Goal: Task Accomplishment & Management: Manage account settings

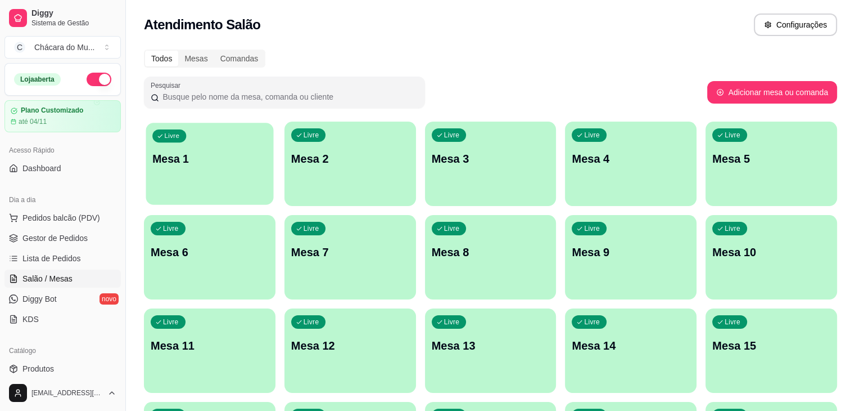
click at [162, 173] on div "Livre Mesa 1" at bounding box center [210, 157] width 128 height 69
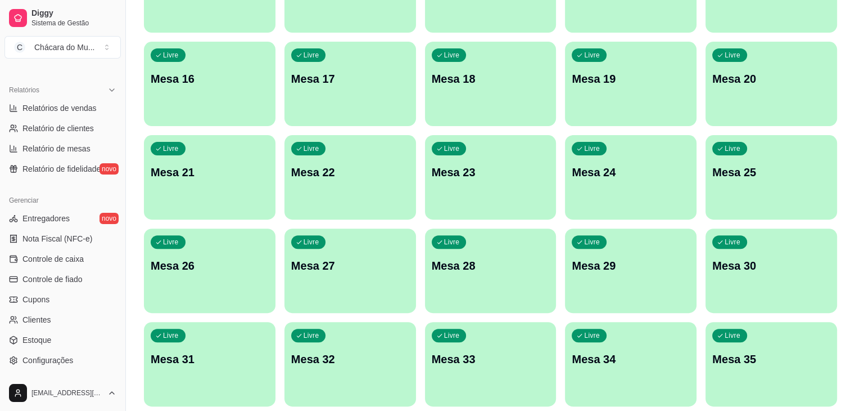
scroll to position [332, 0]
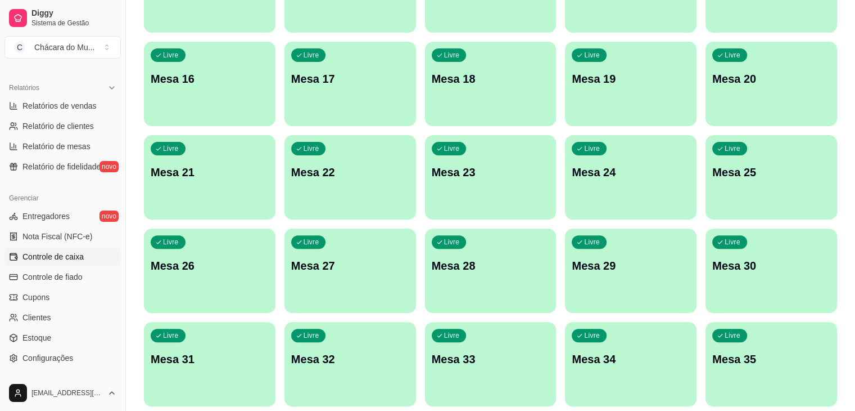
click at [55, 255] on span "Controle de caixa" at bounding box center [52, 256] width 61 height 11
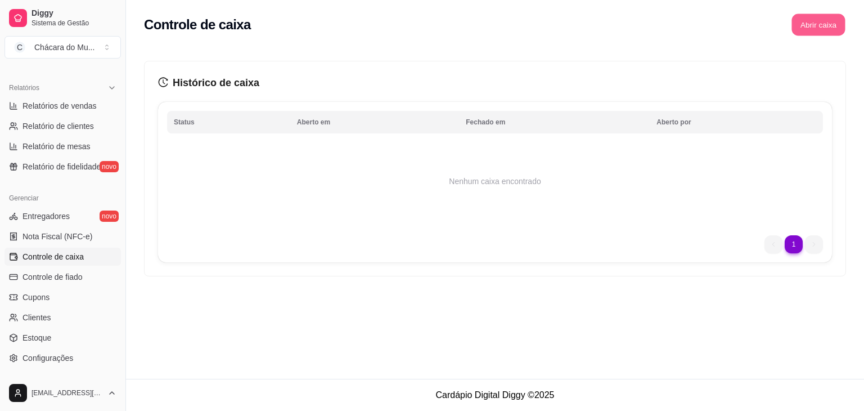
click at [810, 25] on button "Abrir caixa" at bounding box center [817, 25] width 53 height 22
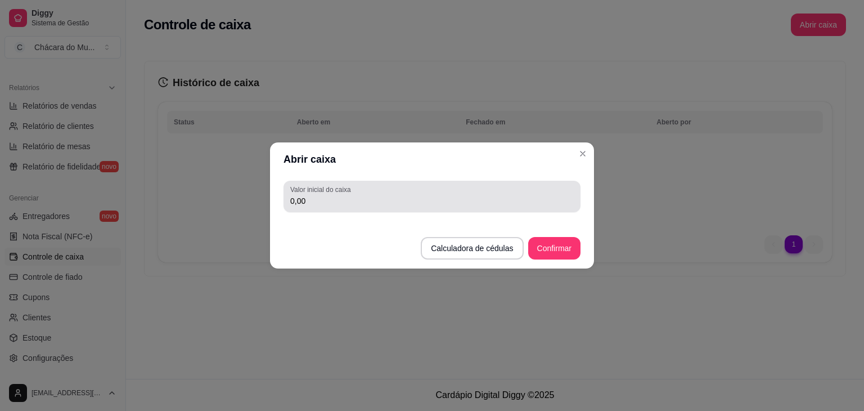
click at [429, 190] on div "0,00" at bounding box center [431, 196] width 283 height 22
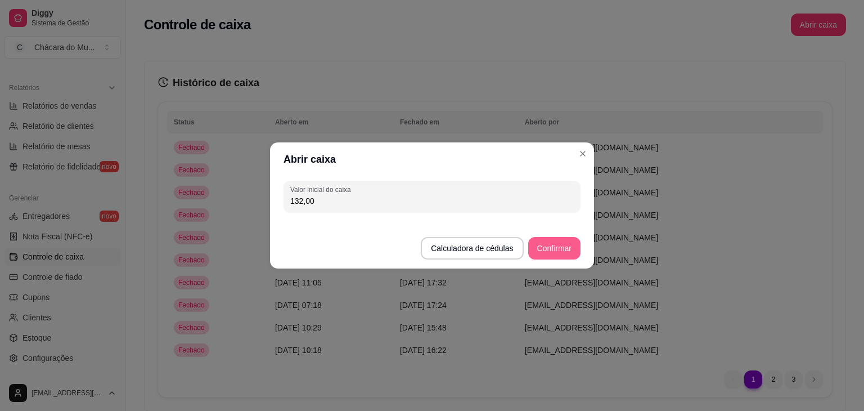
type input "132,00"
click at [543, 246] on button "Confirmar" at bounding box center [554, 248] width 51 height 22
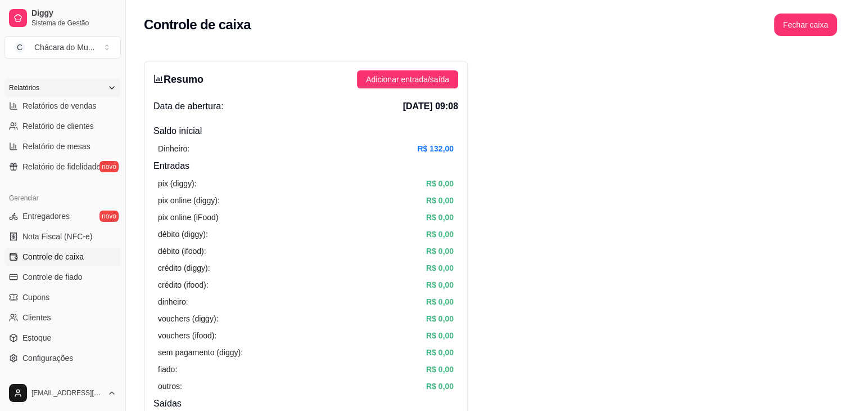
click at [59, 83] on div "Relatórios" at bounding box center [62, 88] width 116 height 18
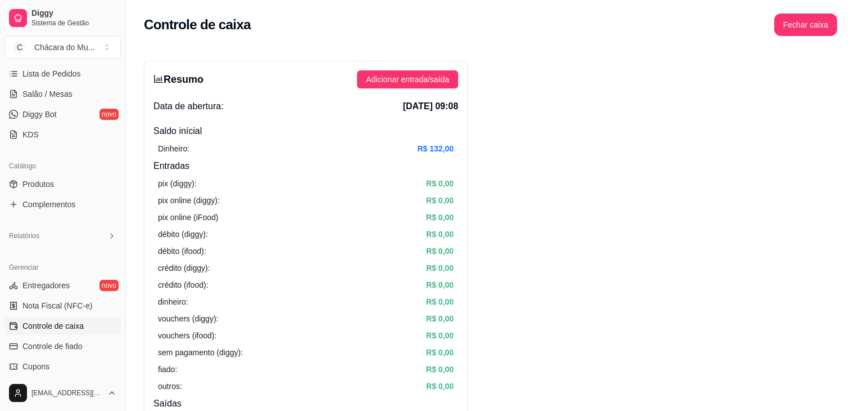
scroll to position [162, 0]
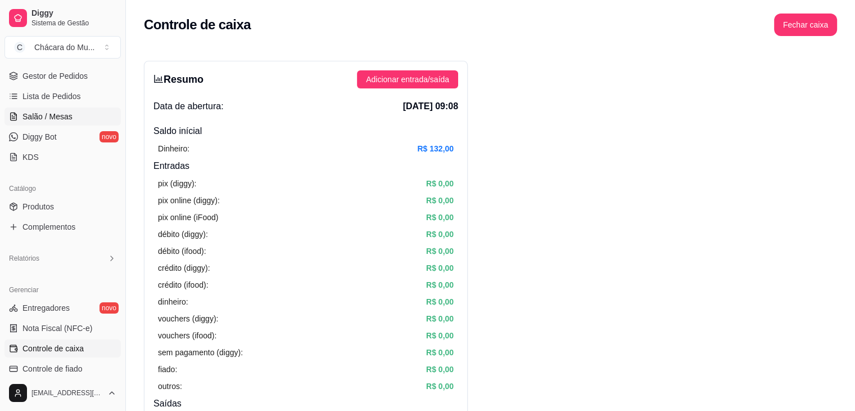
click at [40, 113] on span "Salão / Mesas" at bounding box center [47, 116] width 50 height 11
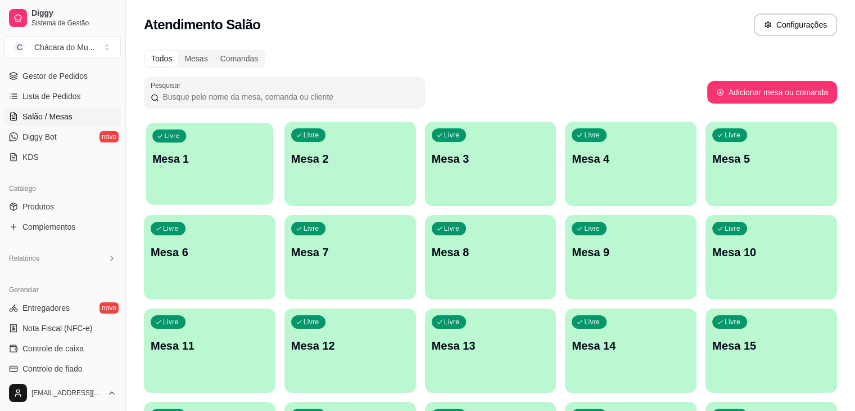
click at [179, 173] on div "Livre Mesa 1" at bounding box center [210, 157] width 128 height 69
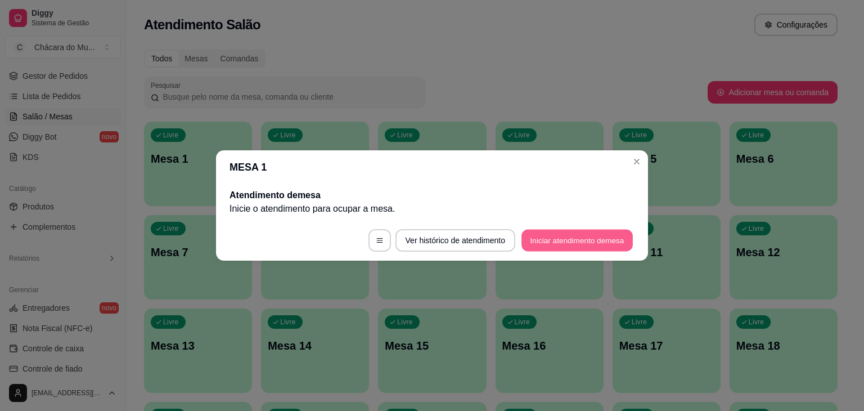
click at [539, 236] on button "Iniciar atendimento de mesa" at bounding box center [576, 240] width 111 height 22
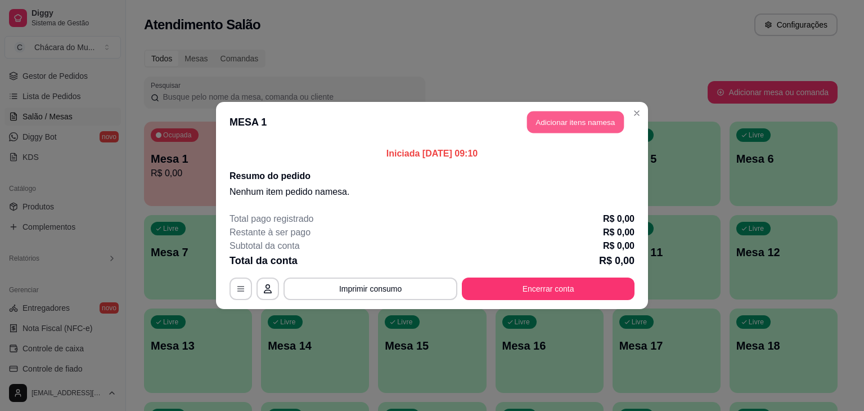
click at [563, 120] on button "Adicionar itens na mesa" at bounding box center [575, 122] width 97 height 22
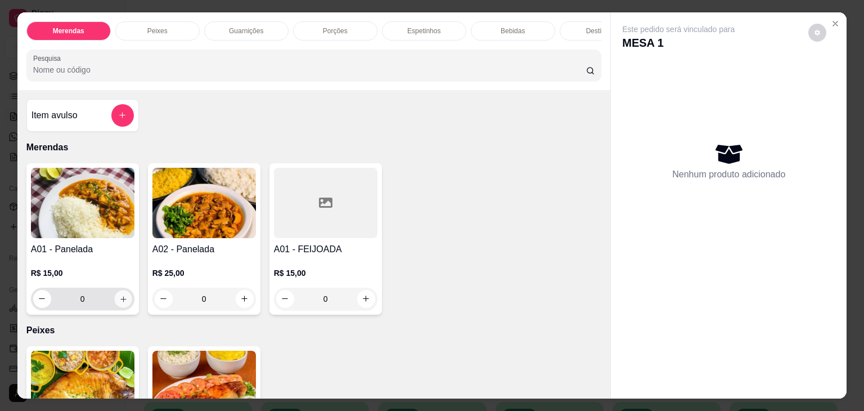
click at [119, 303] on icon "increase-product-quantity" at bounding box center [123, 299] width 8 height 8
type input "1"
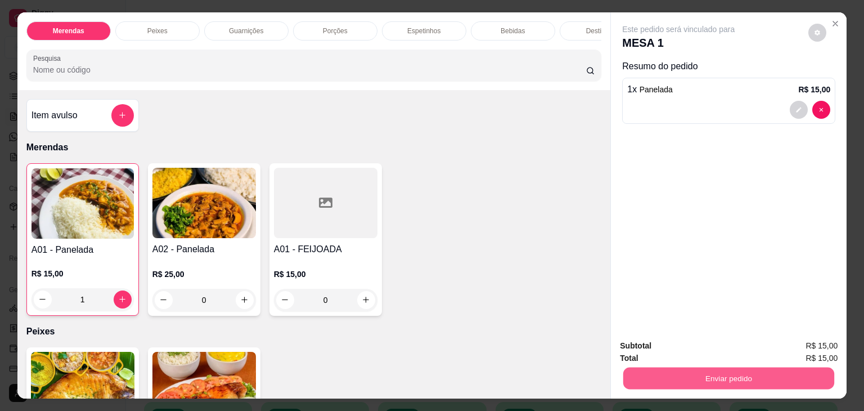
click at [637, 367] on button "Enviar pedido" at bounding box center [728, 378] width 211 height 22
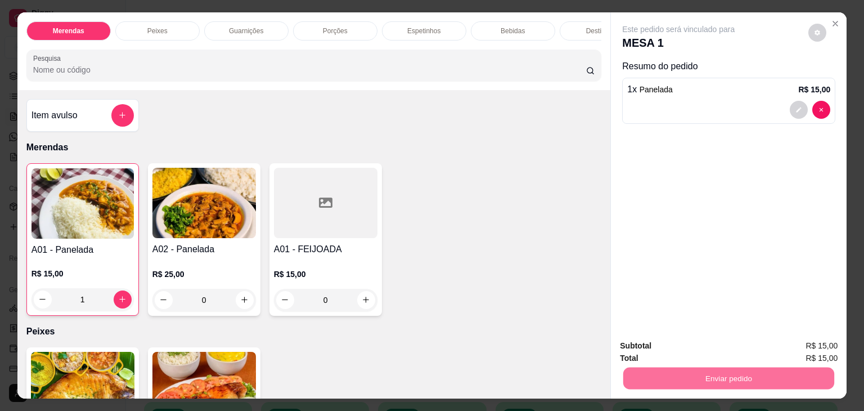
click at [797, 342] on button "Enviar pedido" at bounding box center [809, 345] width 64 height 21
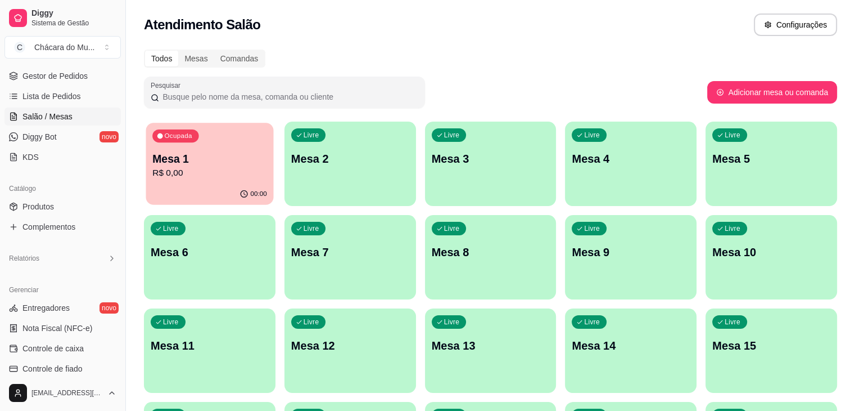
click at [196, 182] on div "Ocupada Mesa 1 R$ 0,00" at bounding box center [210, 153] width 128 height 61
click at [718, 50] on div "Todos Mesas Comandas" at bounding box center [490, 58] width 693 height 18
click at [197, 181] on div "Ocupada Mesa 1 R$ 15,00" at bounding box center [210, 153] width 128 height 61
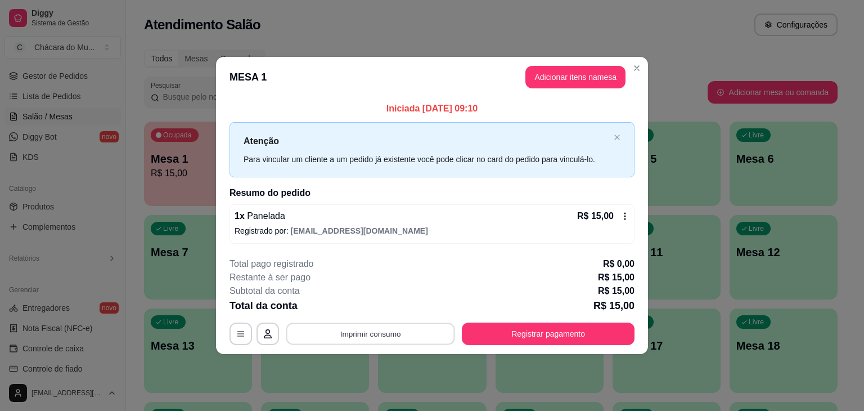
click at [358, 336] on button "Imprimir consumo" at bounding box center [370, 333] width 169 height 22
click at [362, 303] on button "IMPRESSORA" at bounding box center [374, 306] width 79 height 17
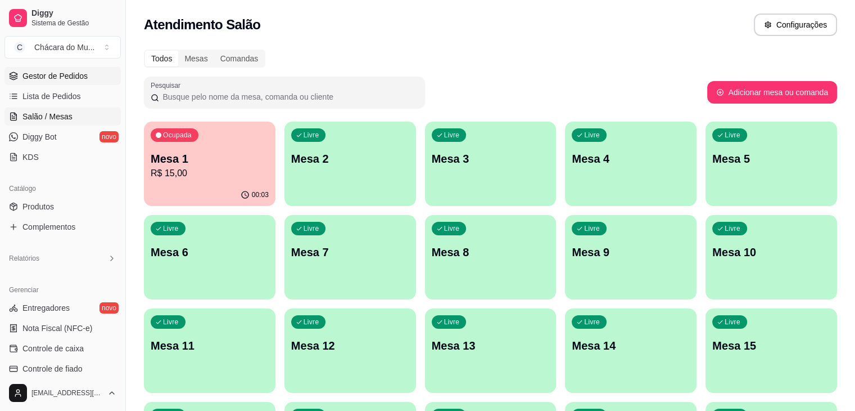
click at [58, 77] on span "Gestor de Pedidos" at bounding box center [54, 75] width 65 height 11
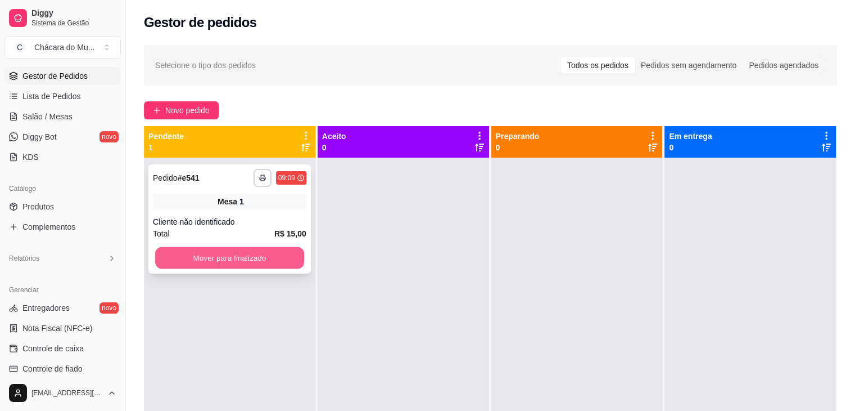
click at [235, 250] on button "Mover para finalizado" at bounding box center [229, 258] width 149 height 22
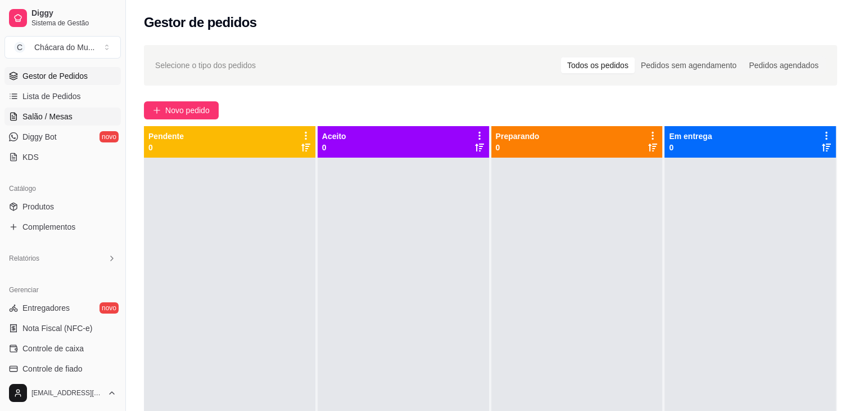
click at [46, 116] on span "Salão / Mesas" at bounding box center [47, 116] width 50 height 11
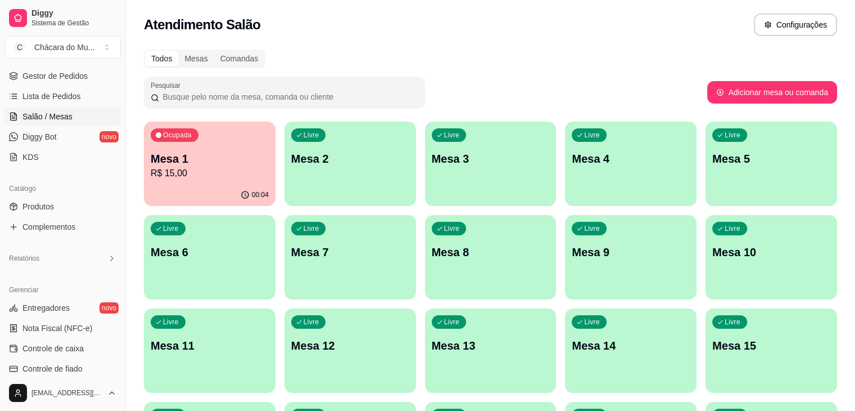
click at [395, 52] on div "Todos Mesas Comandas" at bounding box center [490, 58] width 693 height 18
click at [2, 94] on div "Dia a dia Pedidos balcão (PDV) Gestor de Pedidos Lista de Pedidos Salão / Mesas…" at bounding box center [62, 97] width 125 height 146
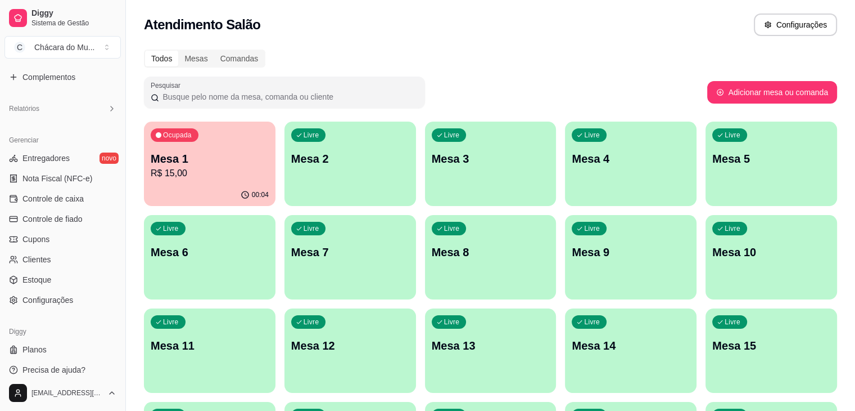
scroll to position [319, 0]
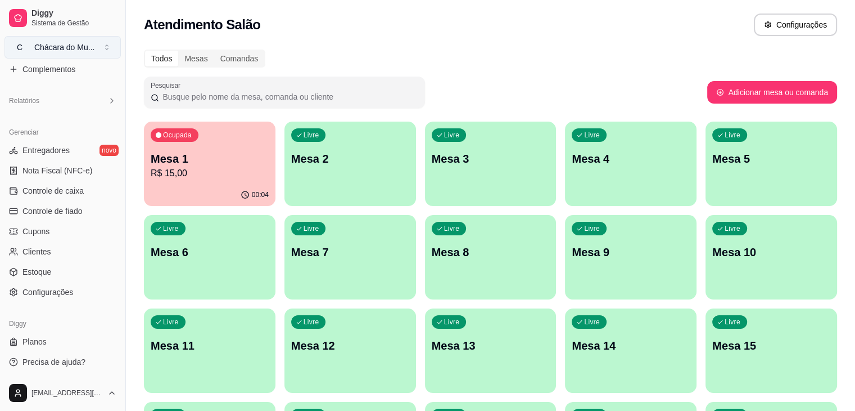
click at [105, 42] on button "C Chácara do Mu ..." at bounding box center [62, 47] width 116 height 22
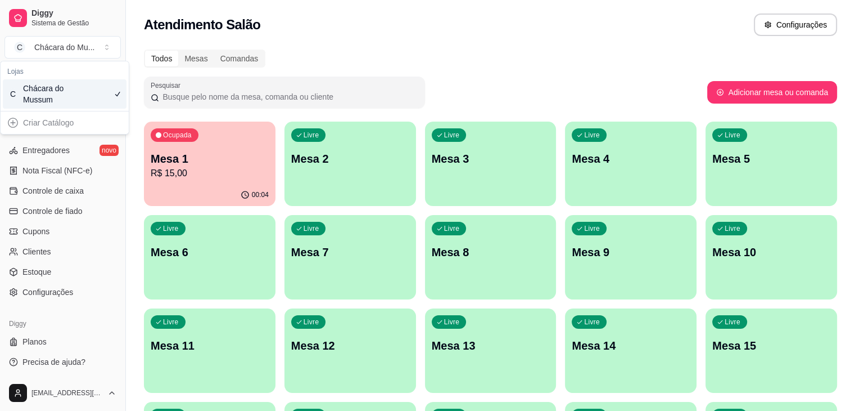
click at [113, 193] on div "Gerenciar Entregadores novo Nota Fiscal (NFC-e) Controle de caixa Controle de f…" at bounding box center [62, 212] width 125 height 187
click at [84, 70] on link "Complementos" at bounding box center [62, 69] width 116 height 18
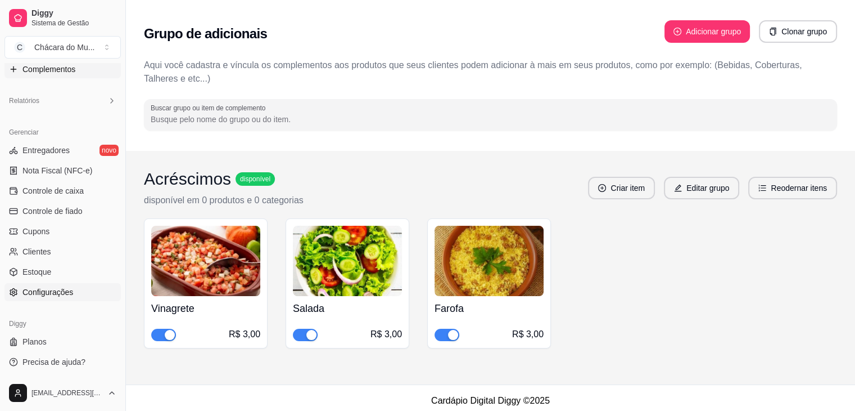
click at [57, 291] on span "Configurações" at bounding box center [47, 291] width 51 height 11
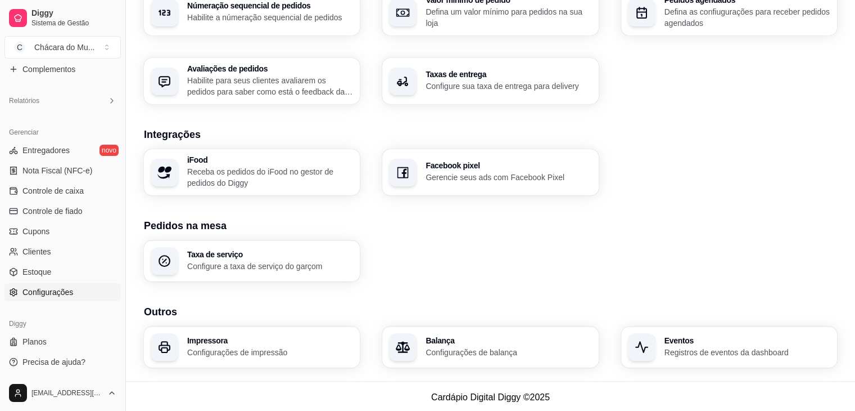
scroll to position [377, 0]
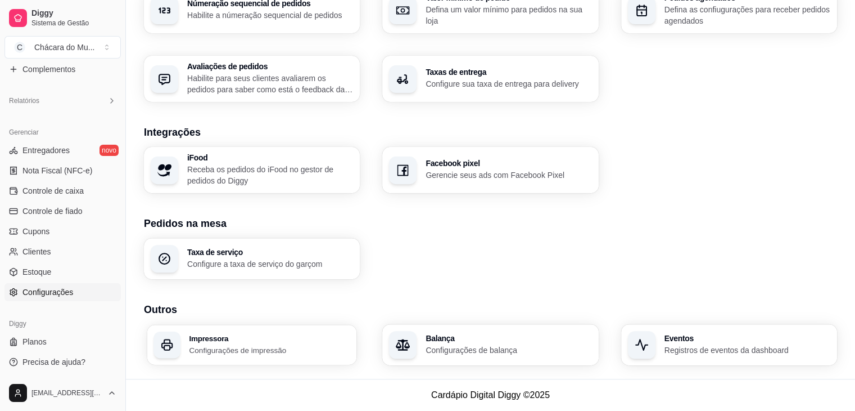
click at [312, 341] on h3 "Impressora" at bounding box center [269, 338] width 161 height 8
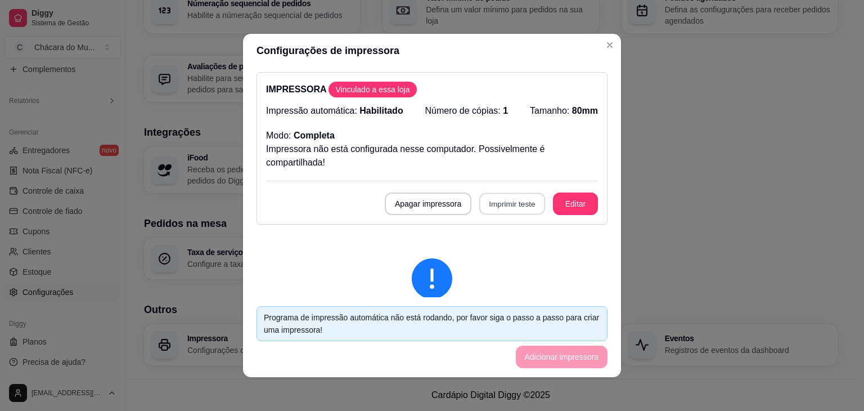
click at [494, 203] on button "Imprimir teste" at bounding box center [512, 204] width 66 height 22
click at [430, 204] on button "Apagar impressora" at bounding box center [428, 204] width 84 height 22
click at [429, 286] on button "Confirmar" at bounding box center [428, 285] width 40 height 17
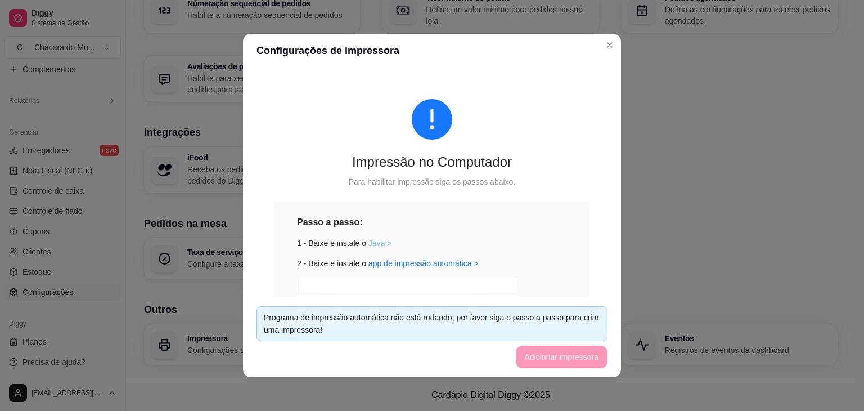
click at [376, 241] on link "Java >" at bounding box center [380, 242] width 24 height 9
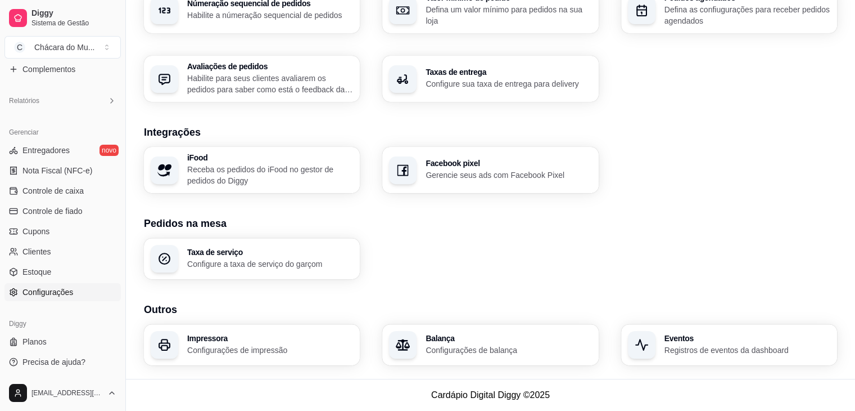
click at [616, 291] on div "Loja Informações da loja Principais informações da sua loja como endereço, nome…" at bounding box center [490, 16] width 693 height 697
click at [453, 249] on div "Taxa de serviço Configure a taxa de serviço do garçom" at bounding box center [490, 258] width 693 height 41
click at [242, 347] on p "Configurações de impressão" at bounding box center [269, 349] width 161 height 11
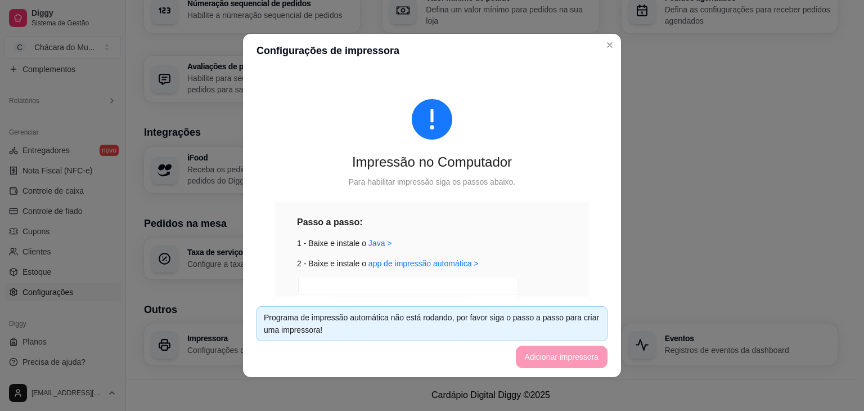
click at [567, 43] on header "Configurações de impressora" at bounding box center [432, 51] width 378 height 34
click at [373, 242] on link "Java >" at bounding box center [380, 242] width 24 height 9
drag, startPoint x: 493, startPoint y: 281, endPoint x: 434, endPoint y: 264, distance: 61.4
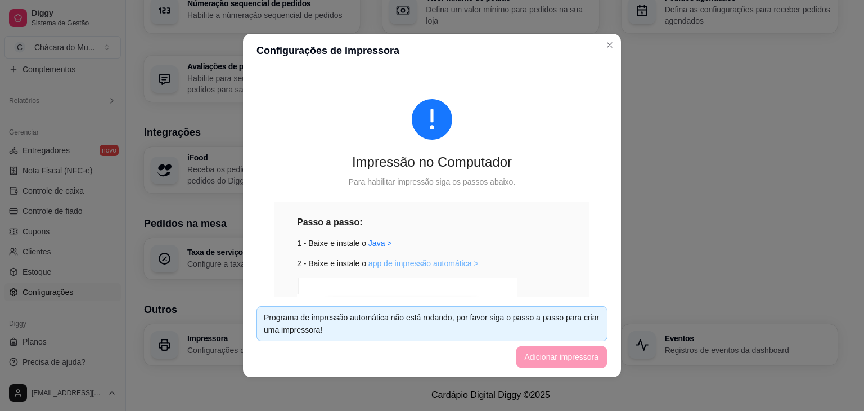
click at [398, 262] on link "app de impressão automática >" at bounding box center [423, 263] width 110 height 9
drag, startPoint x: 844, startPoint y: 261, endPoint x: 738, endPoint y: 274, distance: 106.5
click at [598, 376] on footer "Programa de impressão automática não está rodando, por favor siga o passo a pas…" at bounding box center [432, 337] width 378 height 80
click at [505, 76] on div "Impressão no Computador Para habilitar impressão siga os passos abaixo. Passo a…" at bounding box center [431, 295] width 351 height 447
click at [584, 375] on footer "Programa de impressão automática não está rodando, por favor siga o passo a pas…" at bounding box center [432, 337] width 378 height 80
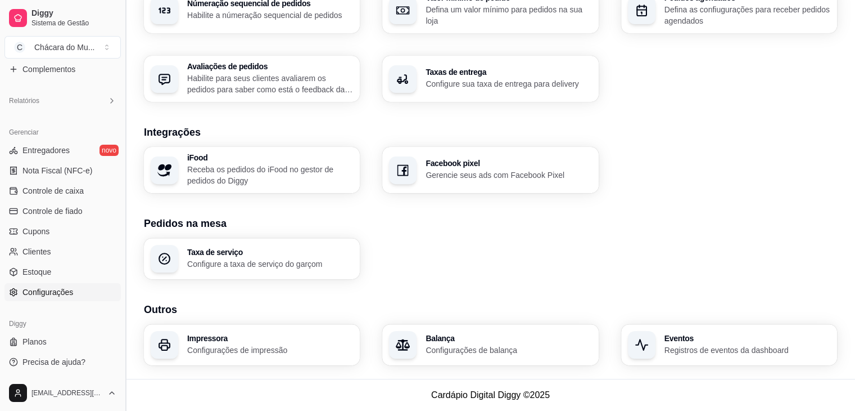
drag, startPoint x: 121, startPoint y: 191, endPoint x: 122, endPoint y: 52, distance: 138.3
click at [122, 52] on button "Toggle Sidebar" at bounding box center [125, 205] width 9 height 411
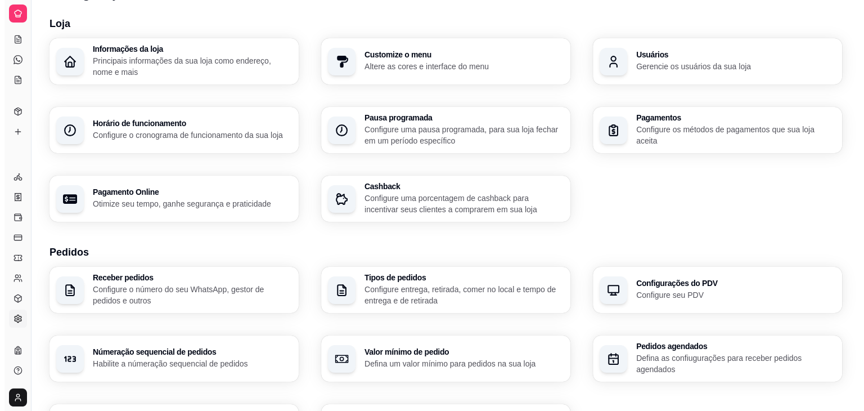
scroll to position [0, 0]
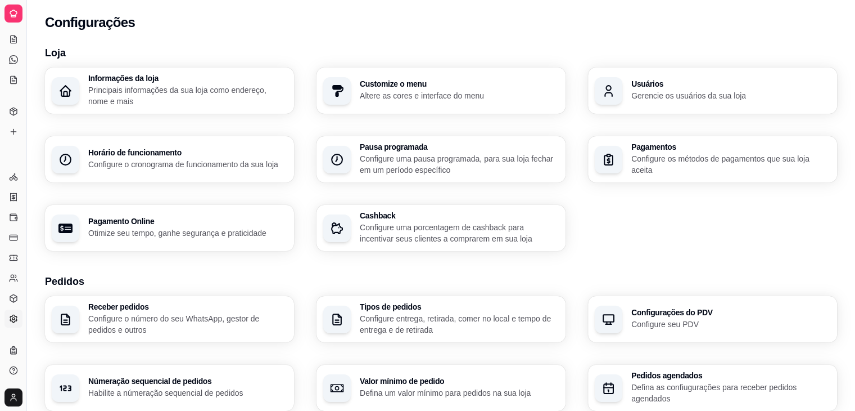
drag, startPoint x: 29, startPoint y: 165, endPoint x: 112, endPoint y: 163, distance: 83.8
click at [112, 163] on div "Diggy Sistema de Gestão C Chácara do Mu ... Loja aberta Plano Customizado até 0…" at bounding box center [427, 394] width 855 height 788
click at [16, 38] on icon at bounding box center [13, 39] width 9 height 9
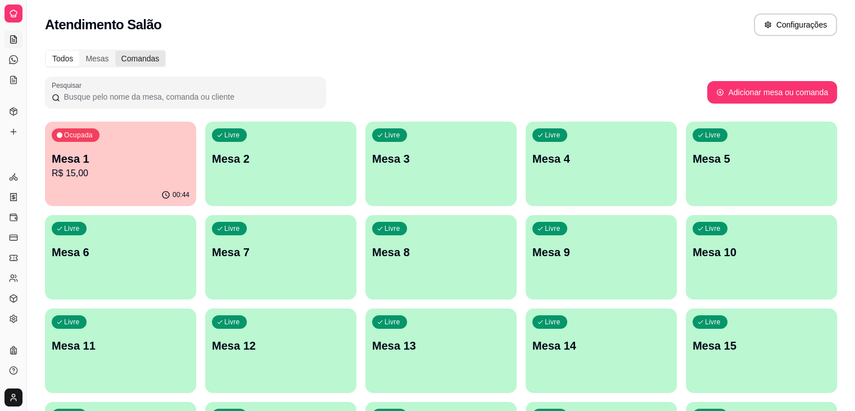
click at [140, 58] on div "Comandas" at bounding box center [140, 59] width 51 height 16
click at [115, 51] on input "Comandas" at bounding box center [115, 51] width 0 height 0
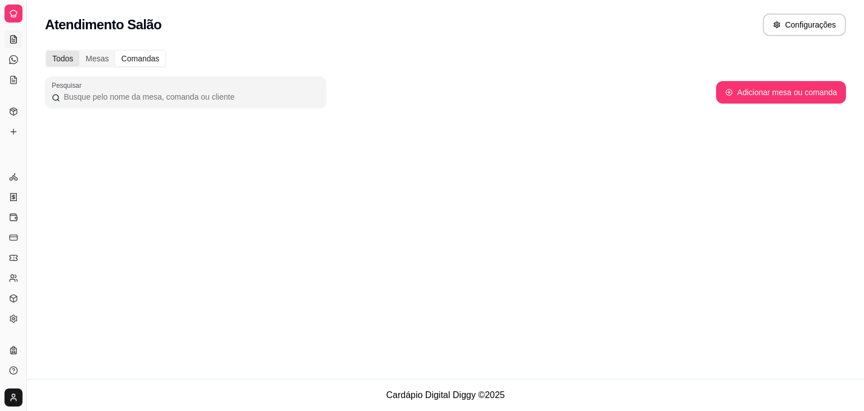
click at [65, 64] on div "Todos" at bounding box center [62, 59] width 33 height 16
click at [46, 51] on input "Todos" at bounding box center [46, 51] width 0 height 0
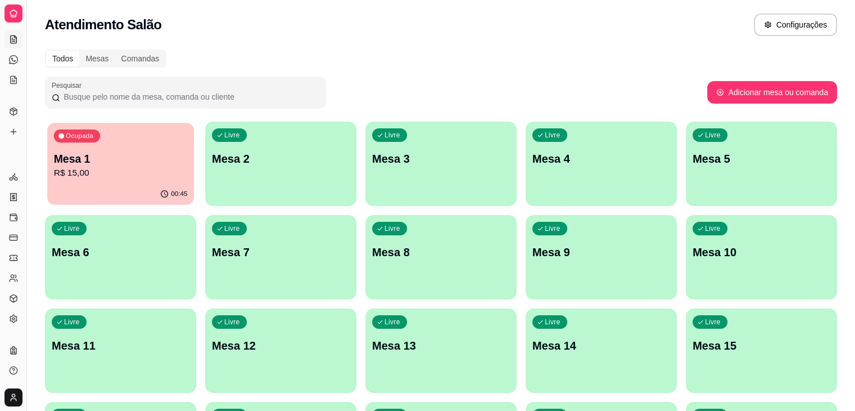
click at [118, 148] on div "Ocupada Mesa 1 R$ 15,00" at bounding box center [120, 153] width 147 height 61
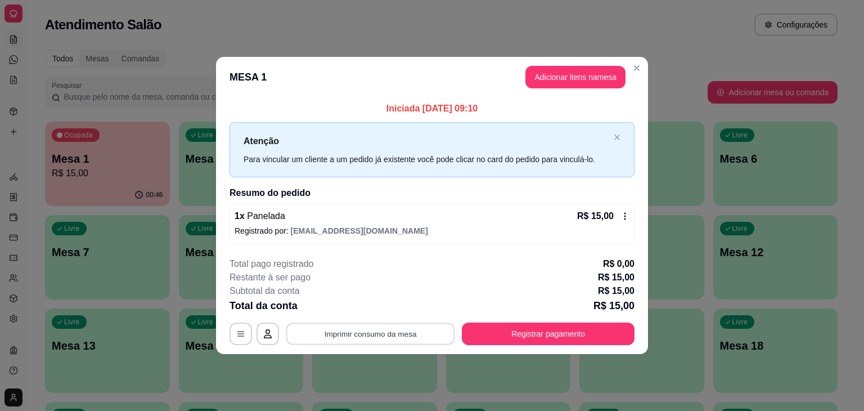
click at [357, 336] on button "Imprimir consumo da mesa" at bounding box center [370, 333] width 169 height 22
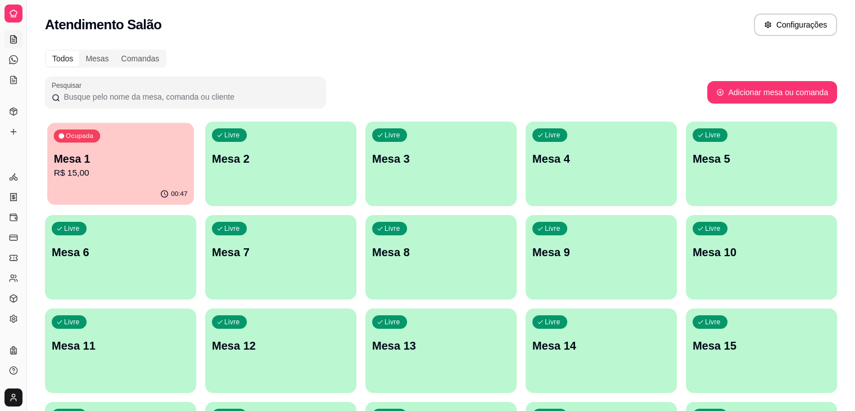
click at [62, 169] on p "R$ 15,00" at bounding box center [121, 172] width 134 height 13
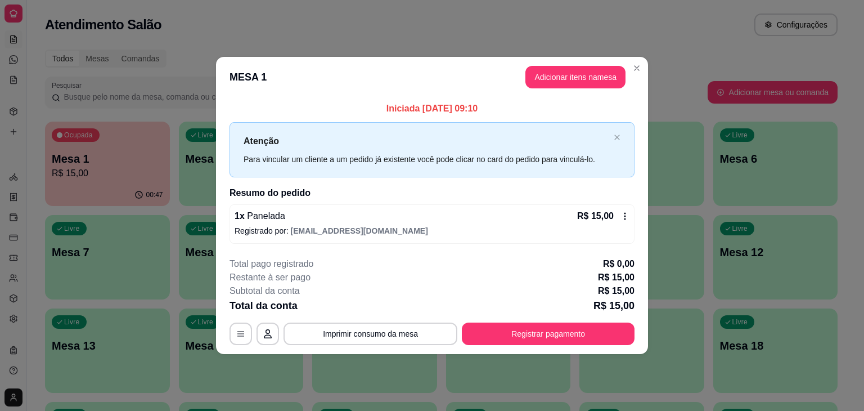
click at [289, 212] on div "1 x Panelada R$ 15,00" at bounding box center [432, 215] width 395 height 13
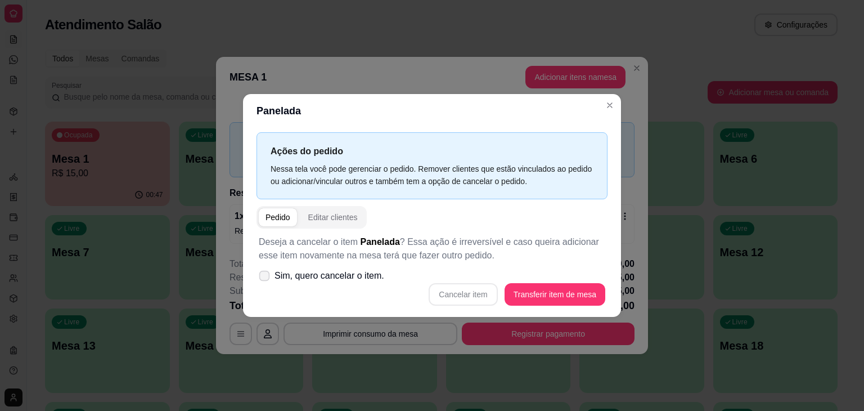
click at [267, 273] on icon at bounding box center [264, 275] width 8 height 6
click at [265, 278] on input "Sim, quero cancelar o item." at bounding box center [261, 281] width 7 height 7
checkbox input "true"
click at [489, 292] on button "Cancelar item" at bounding box center [463, 294] width 69 height 22
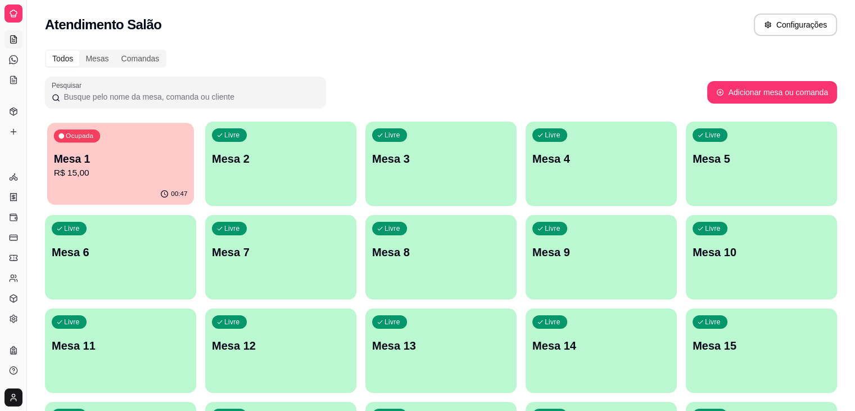
click at [126, 179] on div "Ocupada Mesa 1 R$ 15,00" at bounding box center [120, 153] width 147 height 61
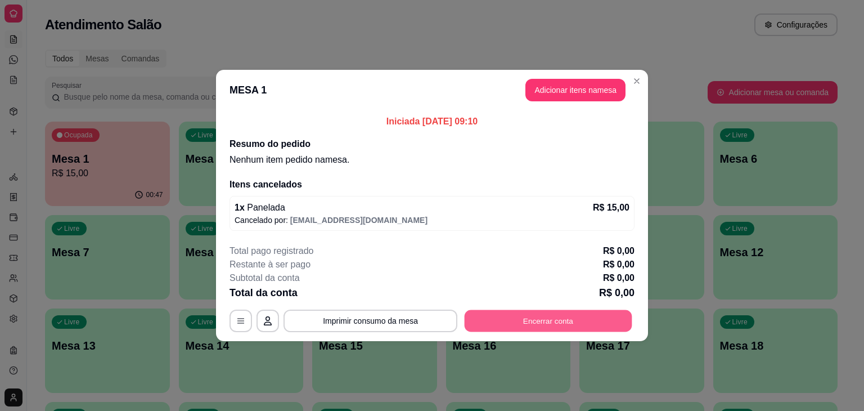
click at [529, 319] on button "Encerrar conta" at bounding box center [549, 321] width 168 height 22
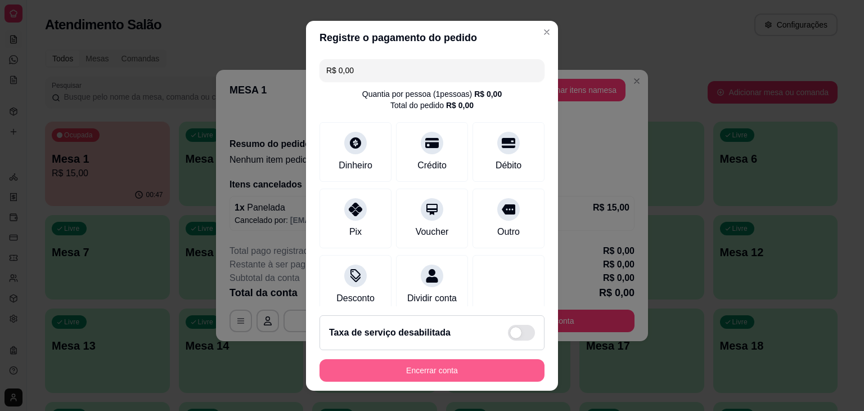
click at [446, 372] on button "Encerrar conta" at bounding box center [431, 370] width 225 height 22
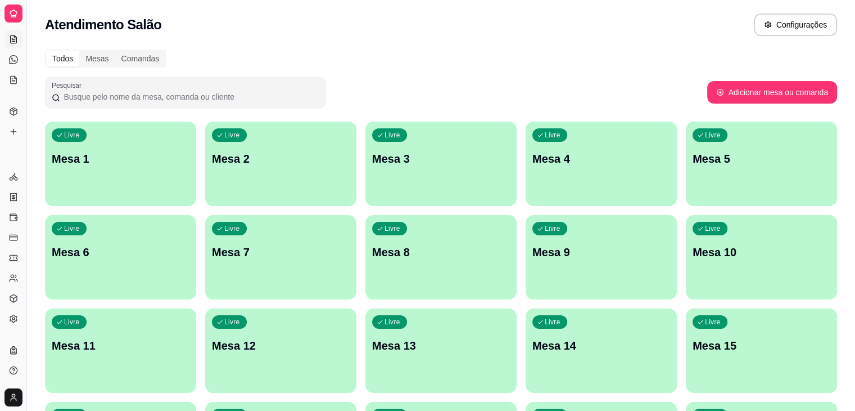
click at [469, 84] on div "Pesquisar" at bounding box center [376, 91] width 662 height 31
